Goal: Task Accomplishment & Management: Complete application form

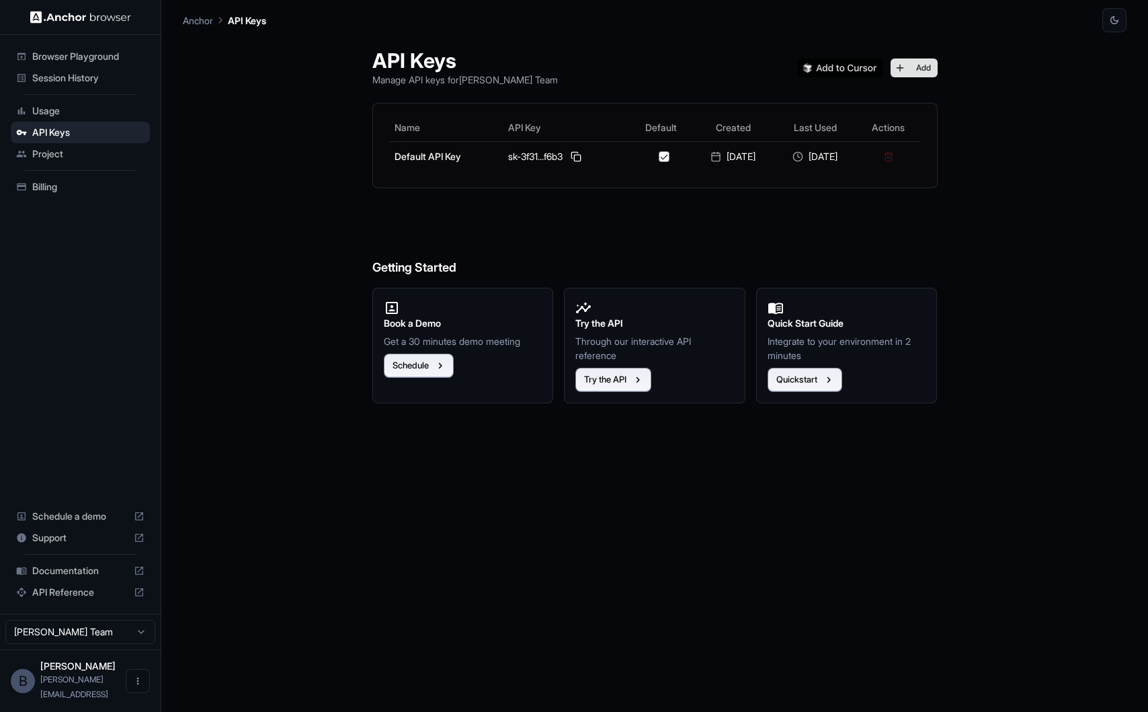
click at [919, 72] on button "Add" at bounding box center [914, 67] width 47 height 19
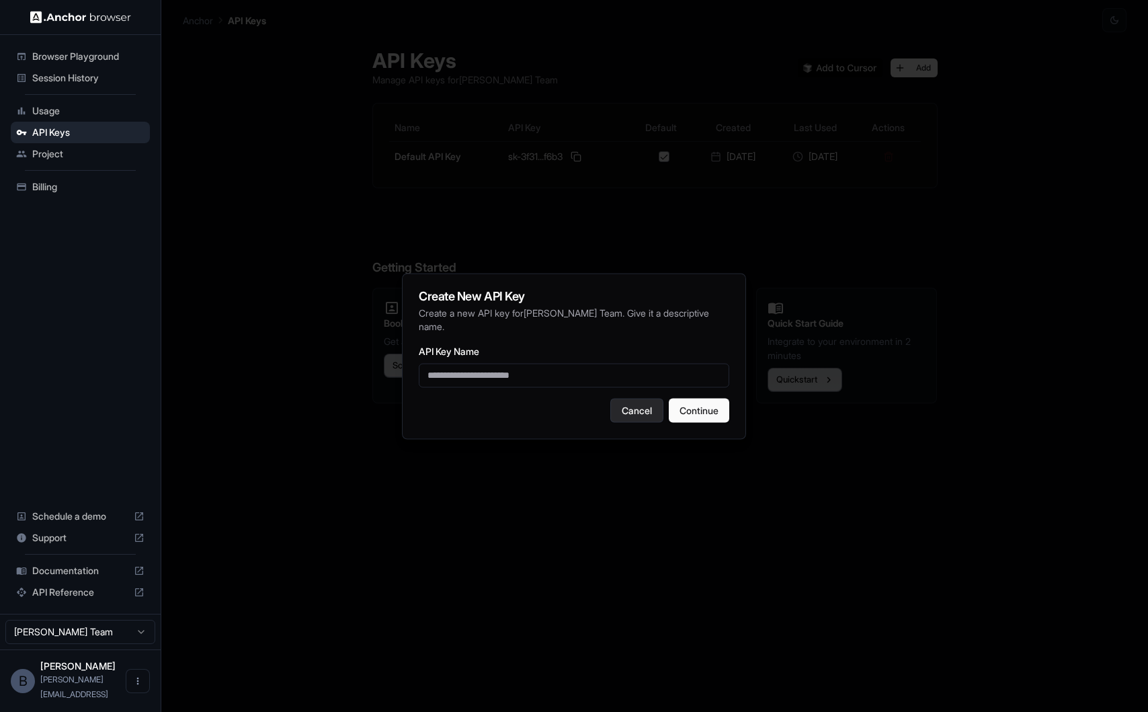
click at [622, 414] on button "Cancel" at bounding box center [636, 410] width 53 height 24
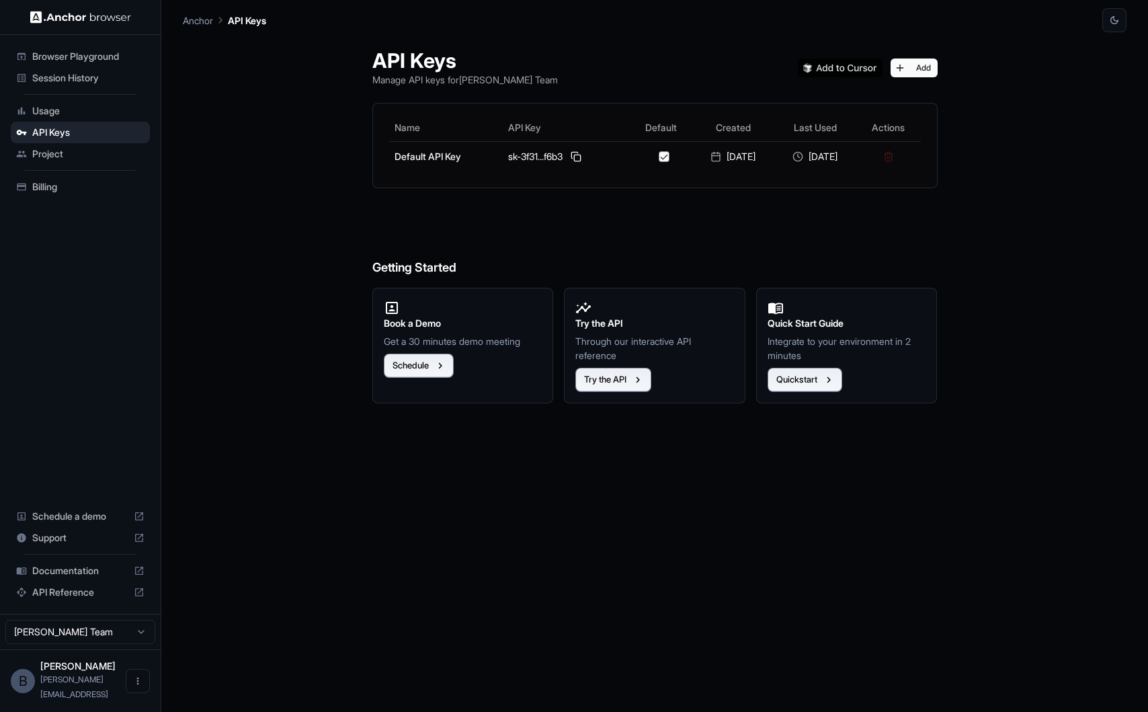
click at [100, 156] on span "Project" at bounding box center [88, 153] width 112 height 13
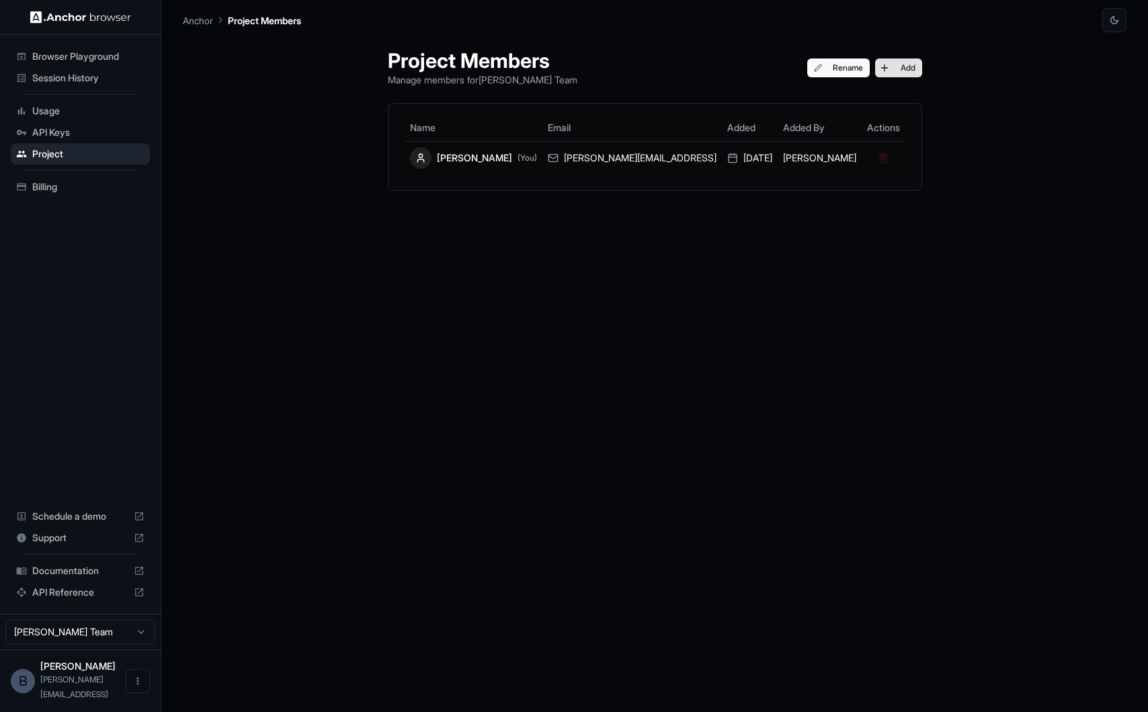
click at [875, 61] on button "Add" at bounding box center [898, 67] width 47 height 19
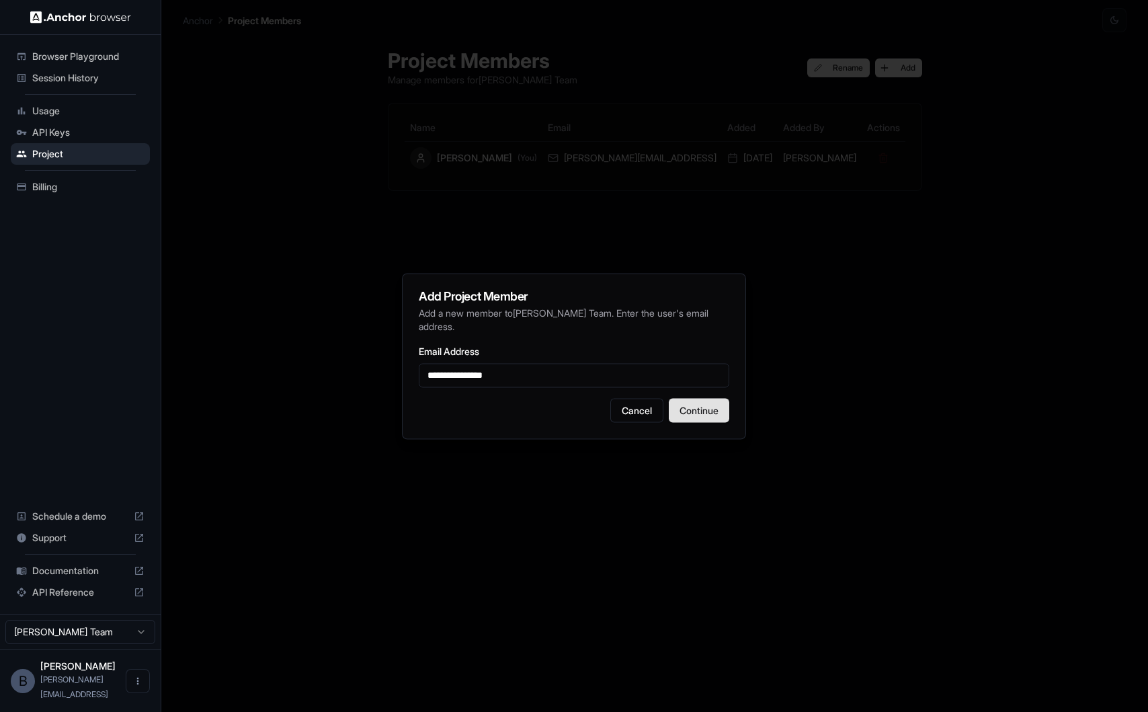
type input "**********"
click at [703, 411] on button "Continue" at bounding box center [699, 410] width 60 height 24
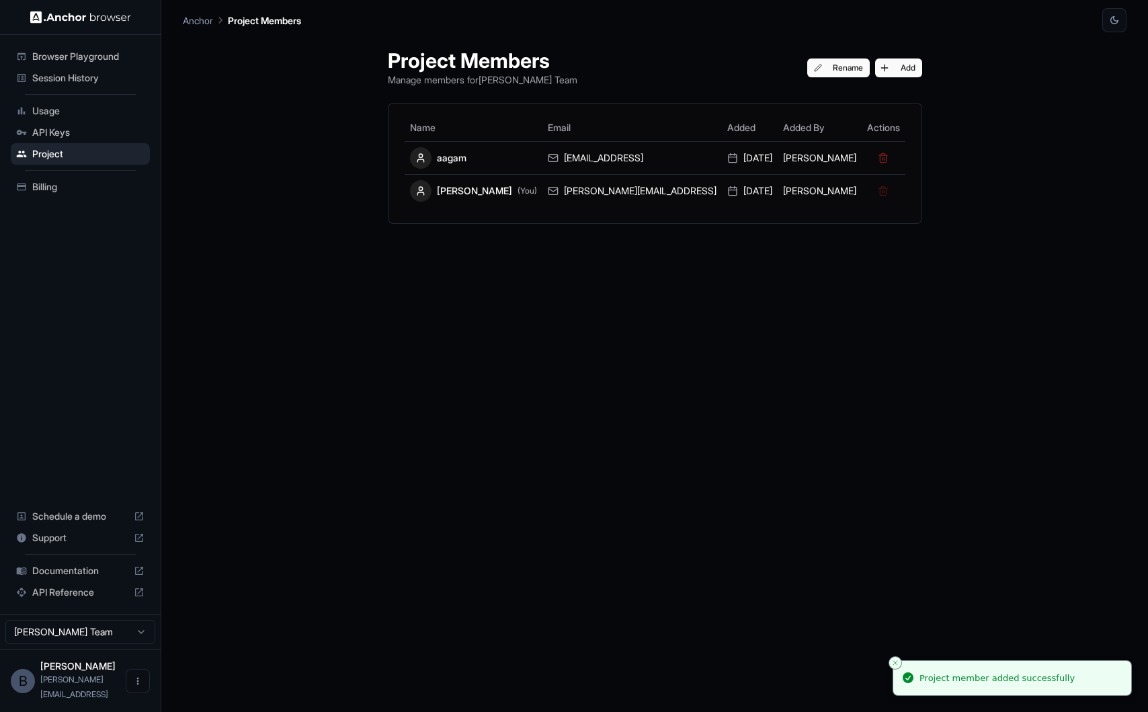
click at [65, 121] on ul "Browser Playground Session History Usage API Keys Project Billing" at bounding box center [80, 121] width 150 height 163
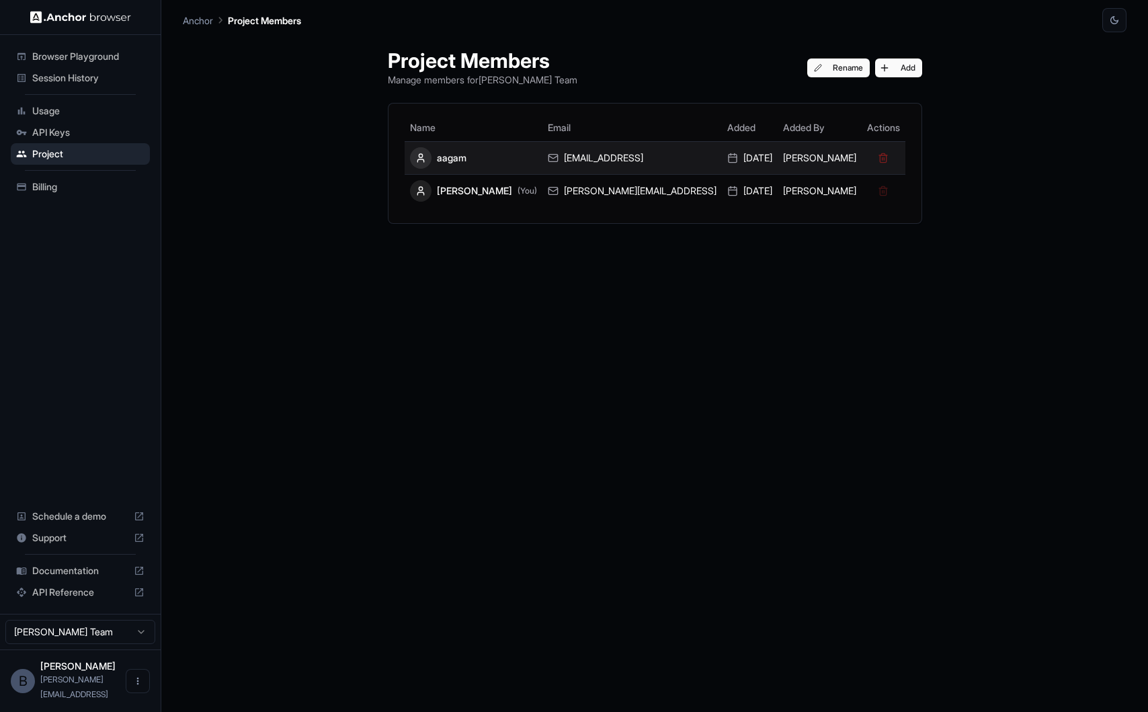
click at [493, 161] on div "aagam" at bounding box center [473, 158] width 127 height 22
